Goal: Task Accomplishment & Management: Use online tool/utility

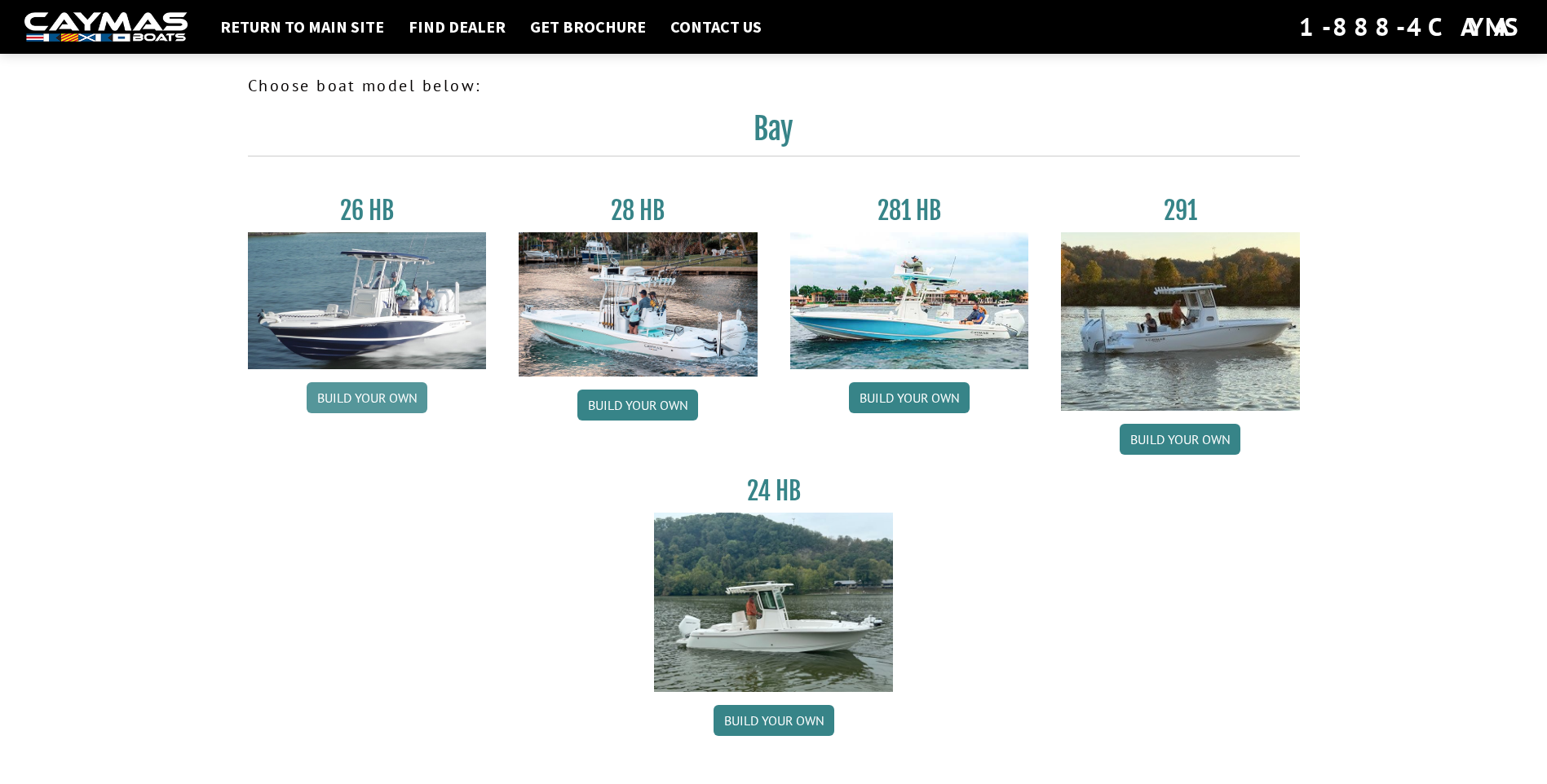
click at [356, 392] on link "Build your own" at bounding box center [366, 397] width 121 height 31
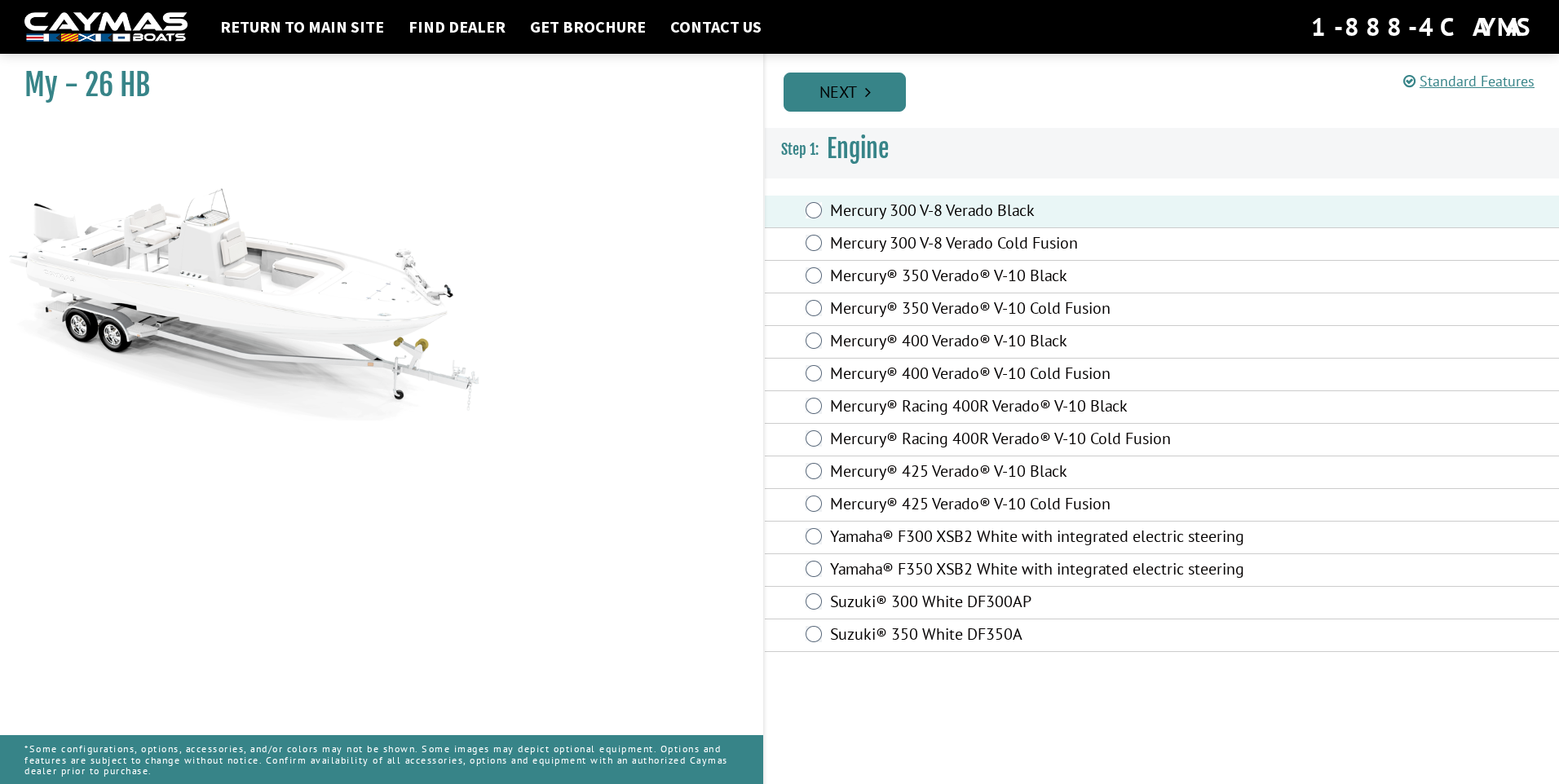
click at [844, 93] on link "Next" at bounding box center [845, 93] width 122 height 39
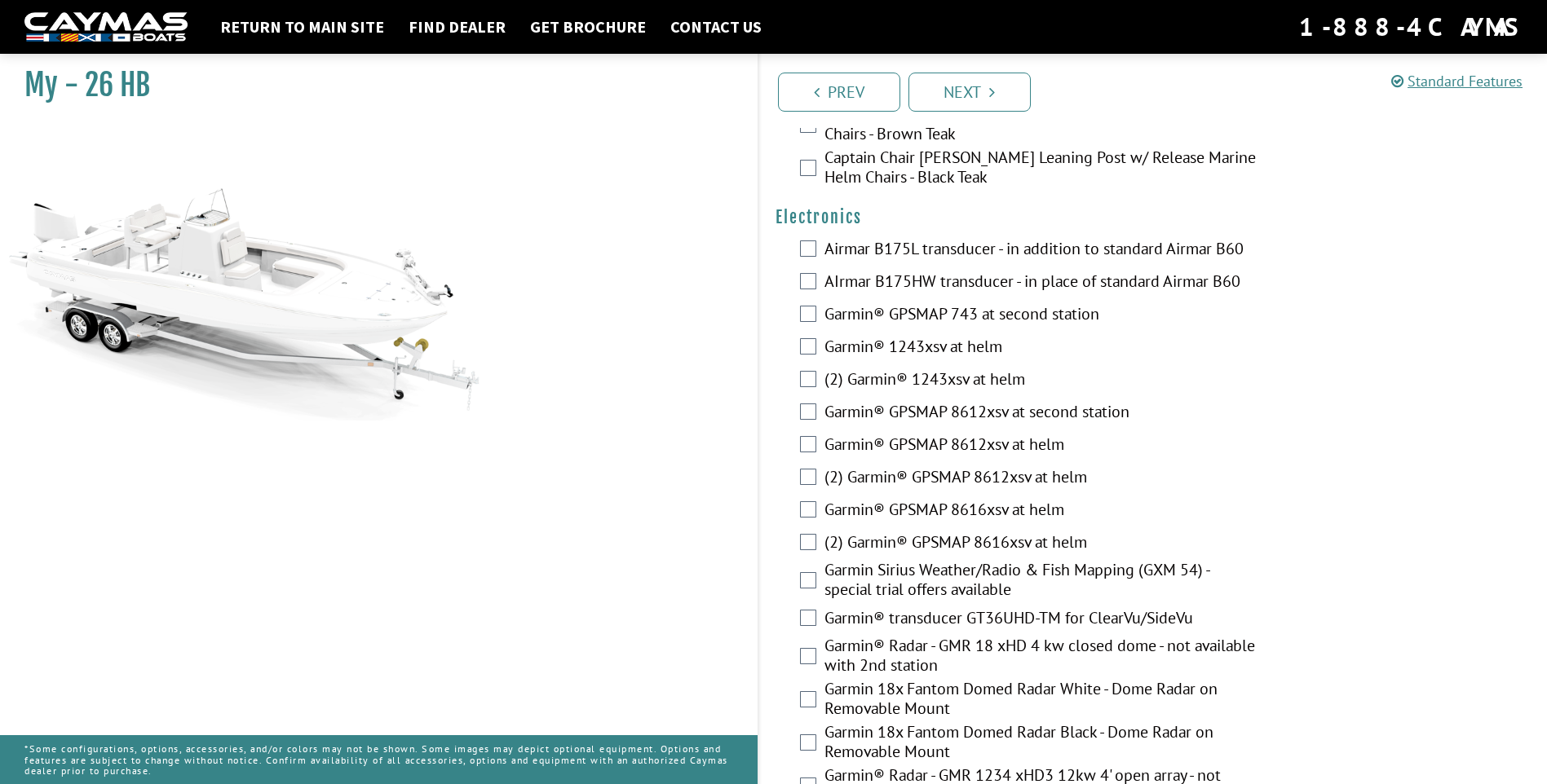
scroll to position [3670, 0]
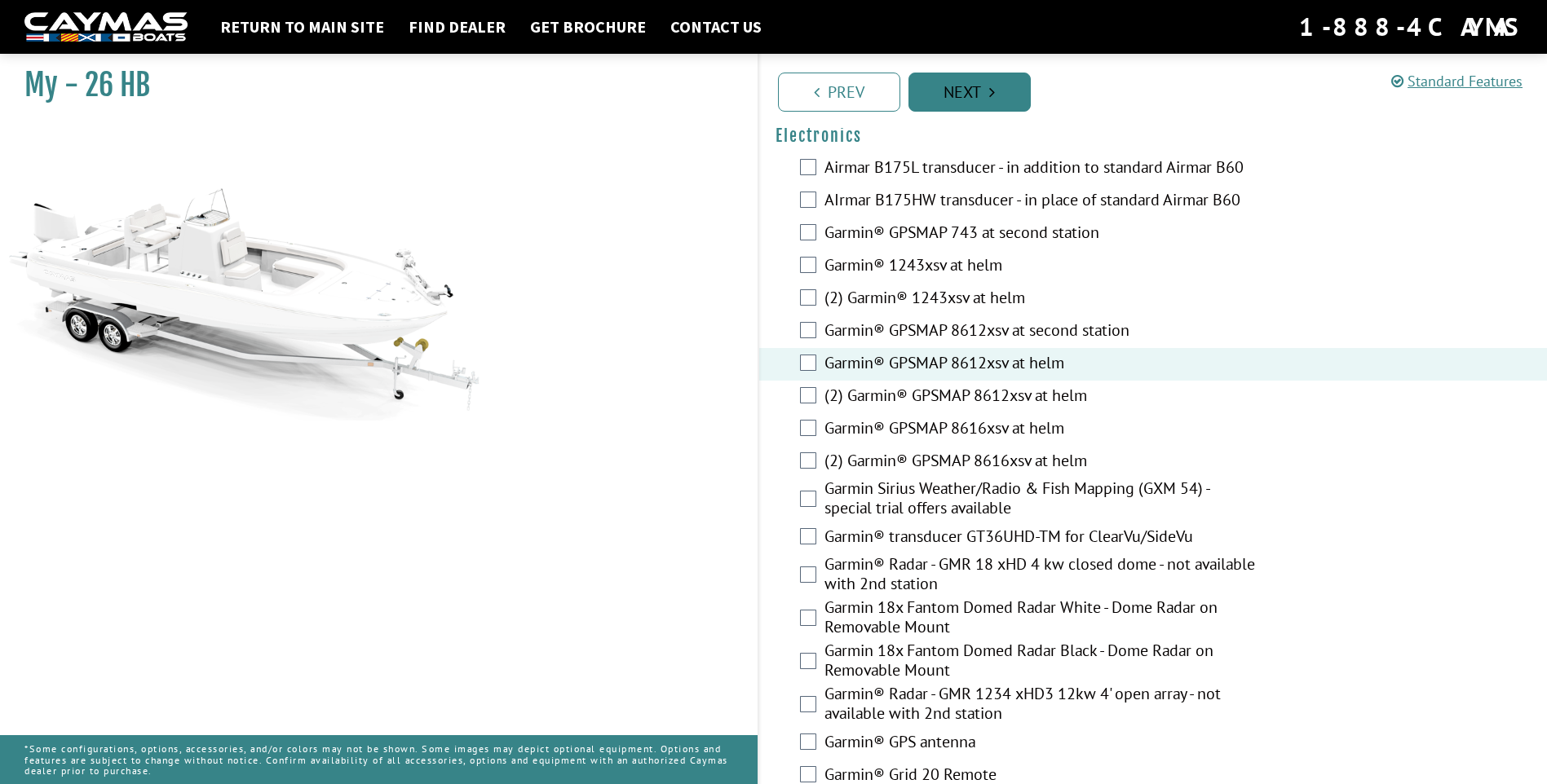
click at [968, 95] on link "Next" at bounding box center [969, 93] width 122 height 39
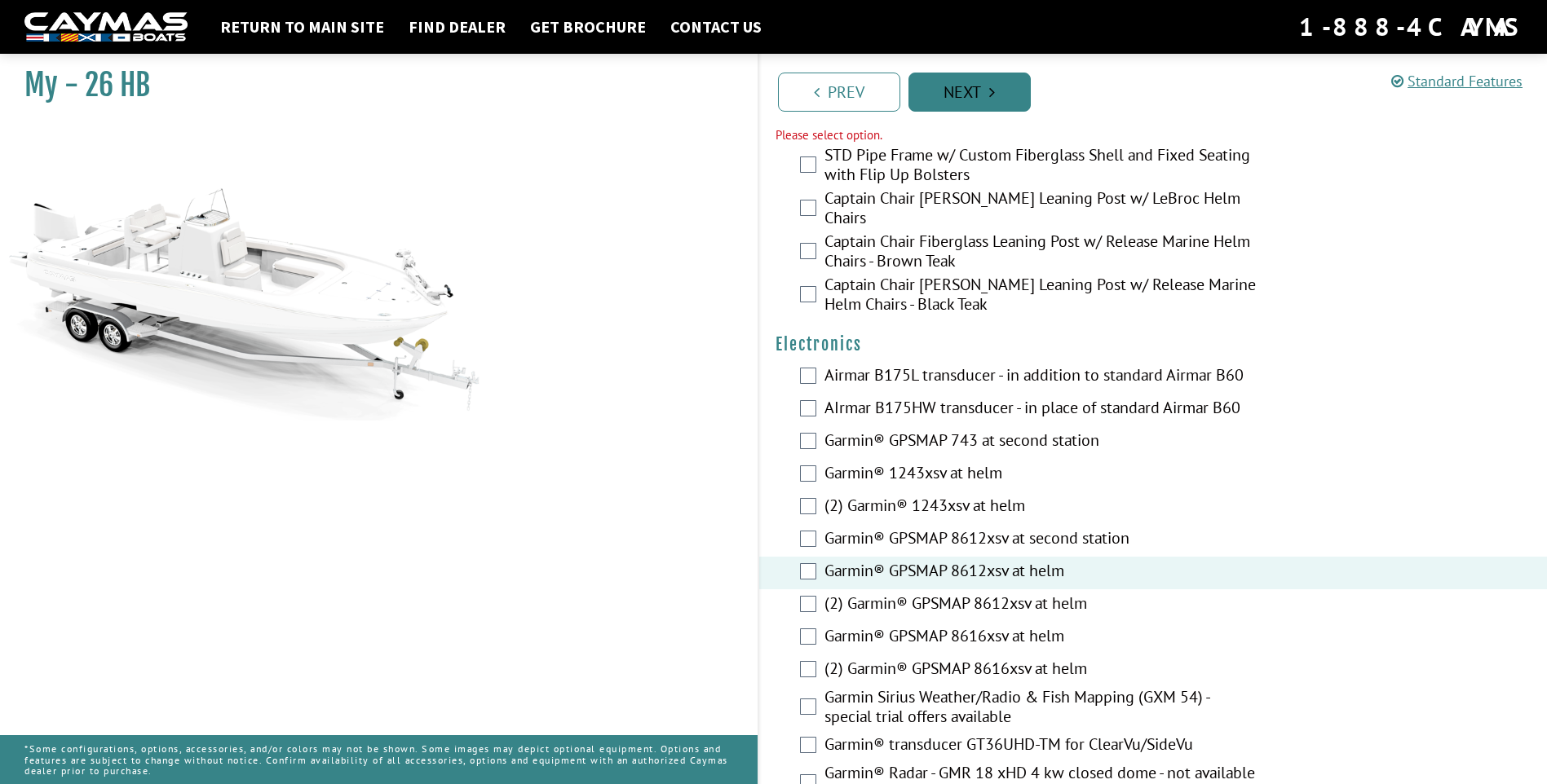
scroll to position [3442, 0]
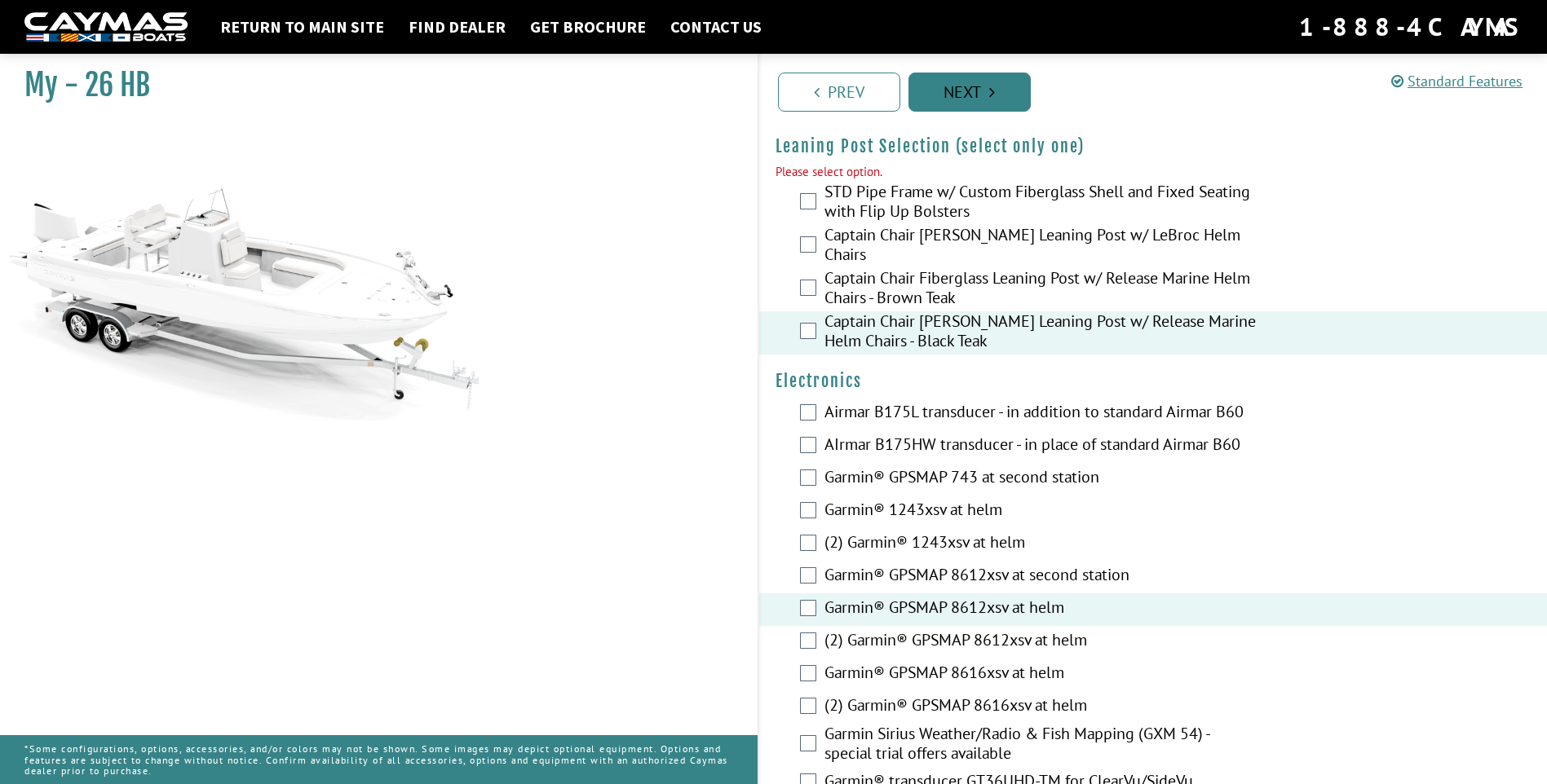
click at [986, 89] on link "Next" at bounding box center [969, 93] width 122 height 39
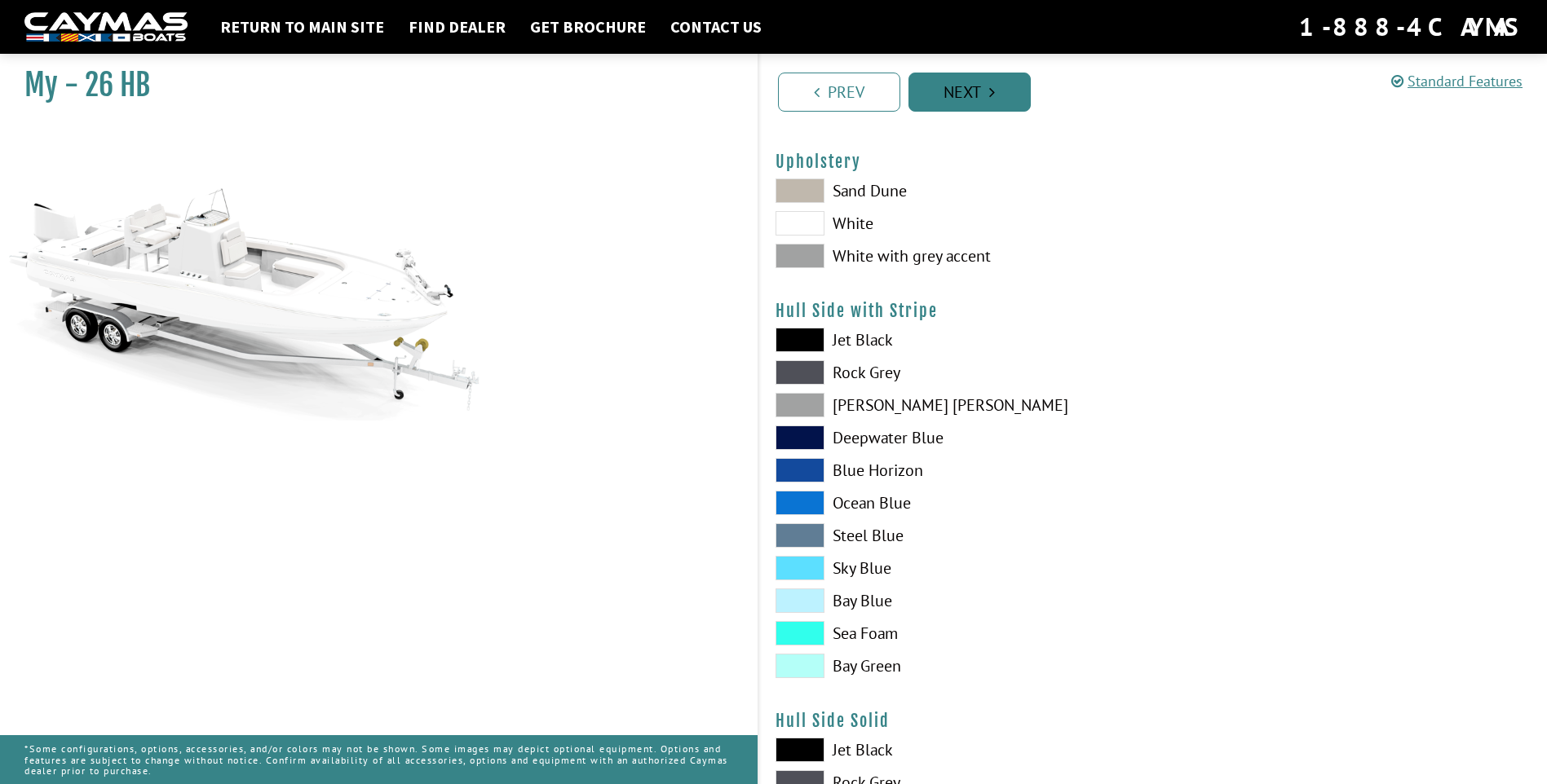
scroll to position [0, 0]
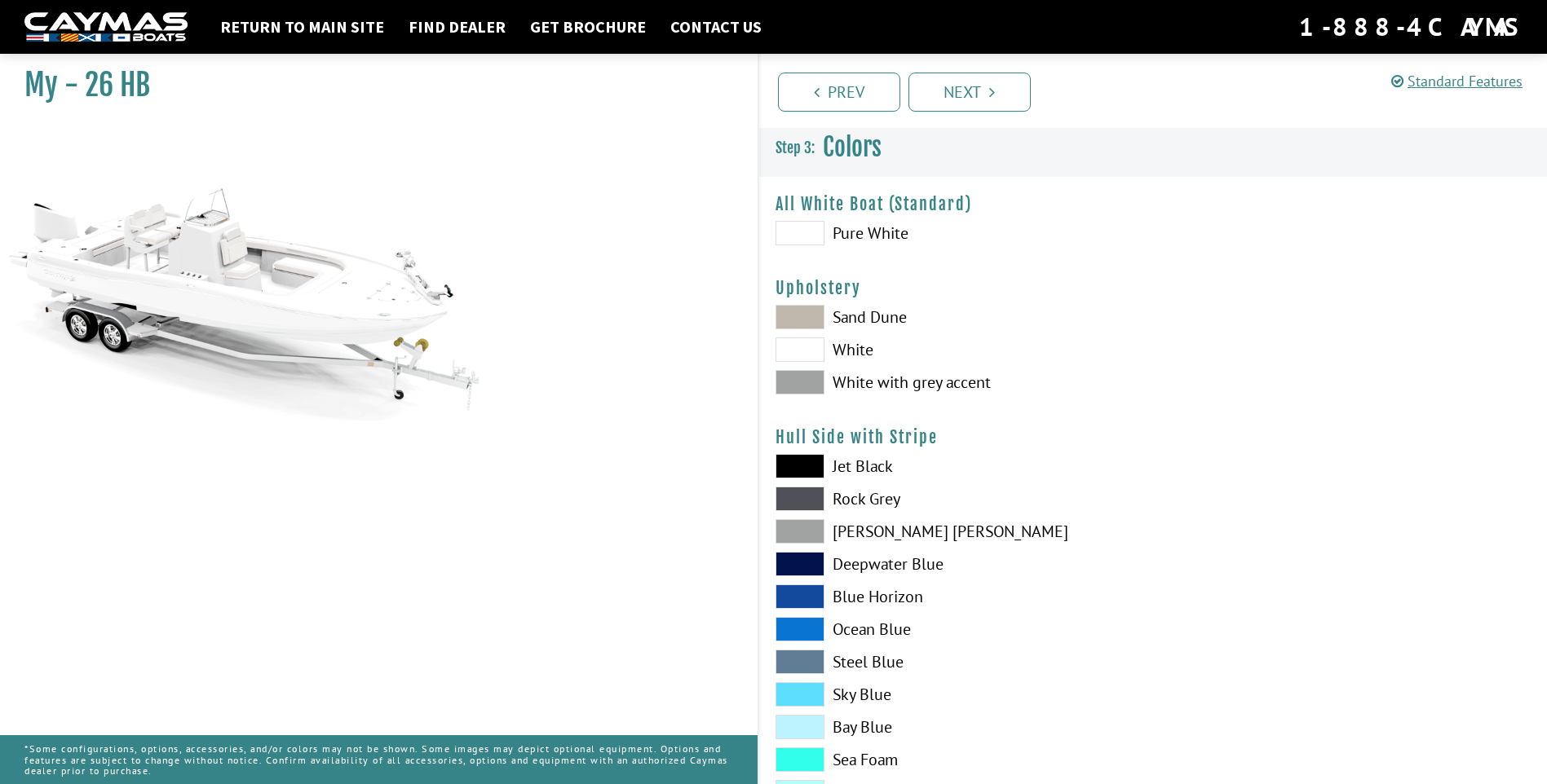
click at [797, 234] on span at bounding box center [800, 233] width 49 height 24
click at [964, 86] on link "Next" at bounding box center [969, 93] width 122 height 39
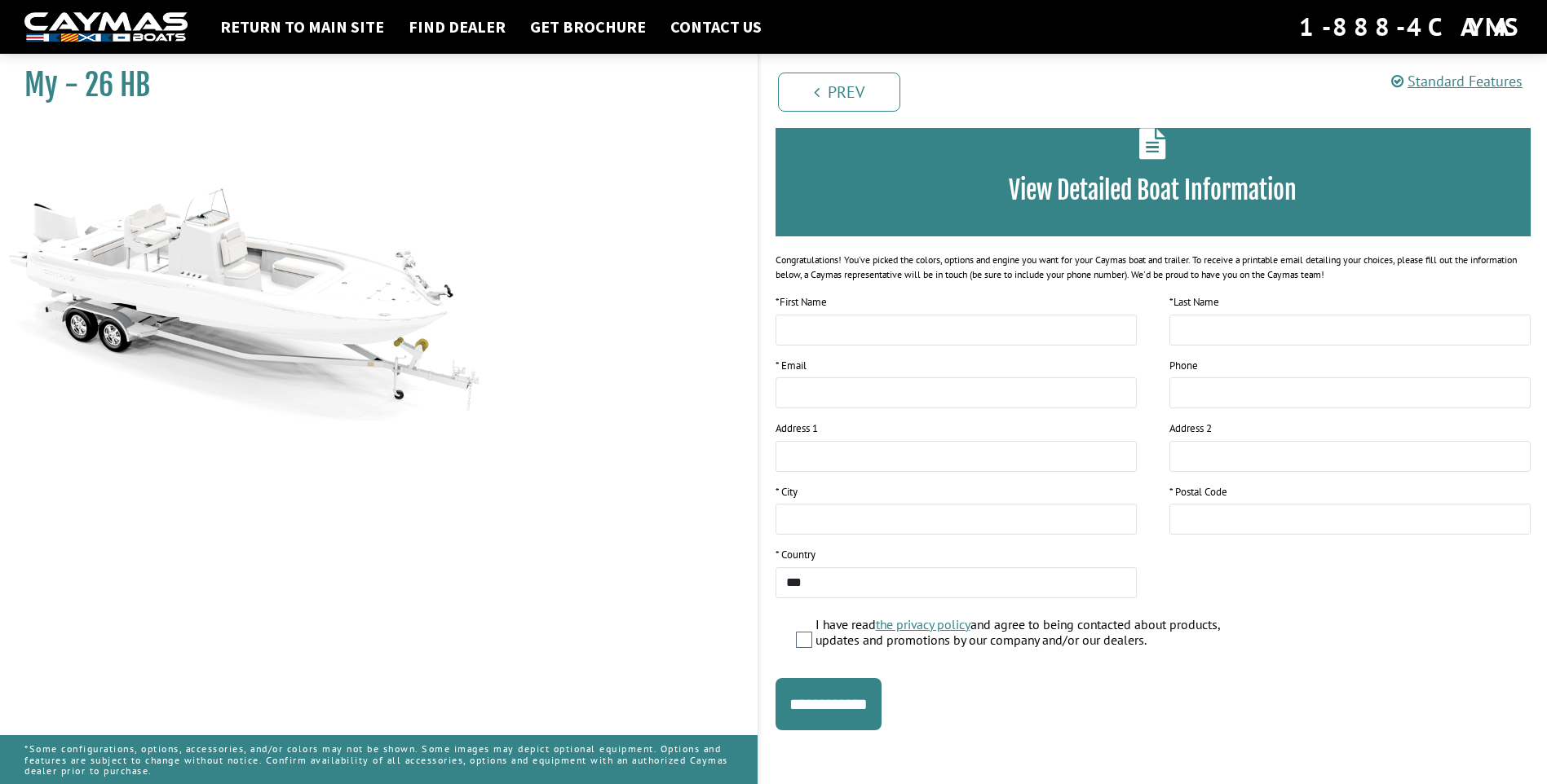
scroll to position [92, 0]
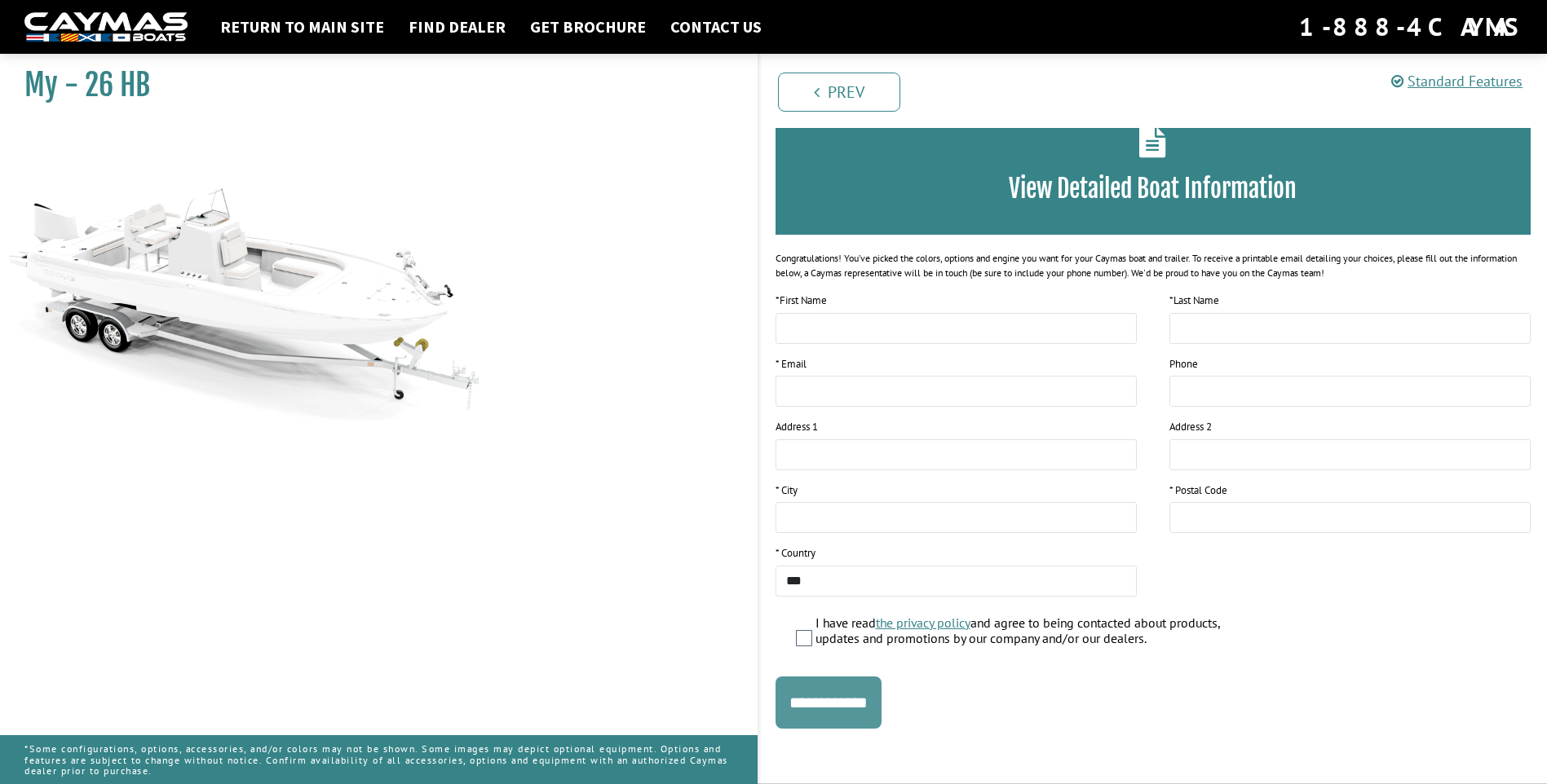
click at [848, 701] on input "**********" at bounding box center [828, 703] width 106 height 52
